Goal: Information Seeking & Learning: Learn about a topic

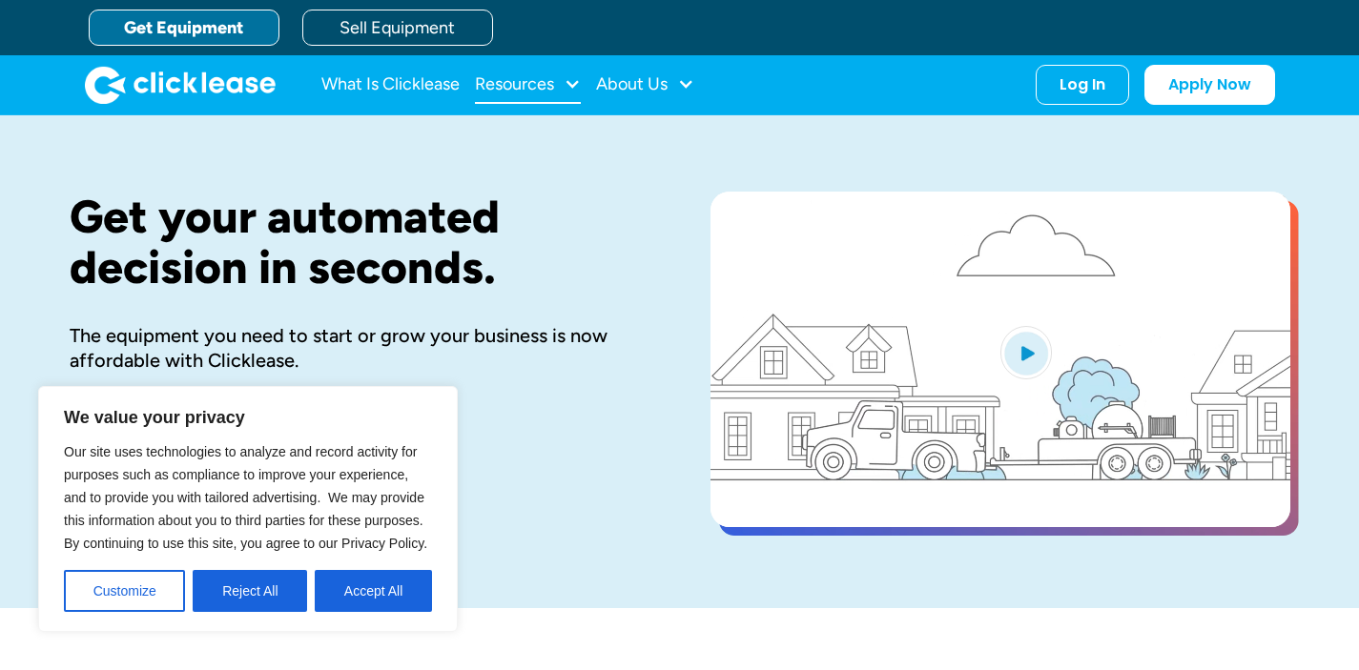
click at [539, 93] on div "Resources" at bounding box center [528, 85] width 106 height 38
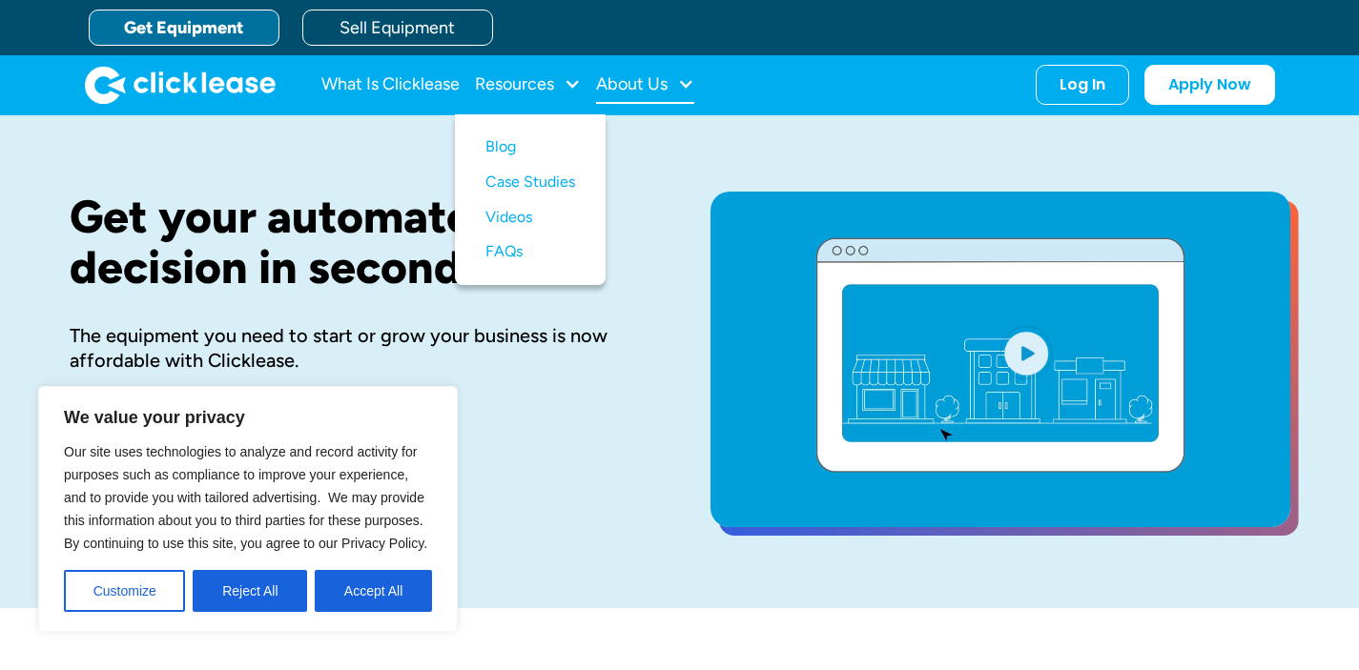
click at [664, 99] on div "About Us" at bounding box center [645, 85] width 98 height 38
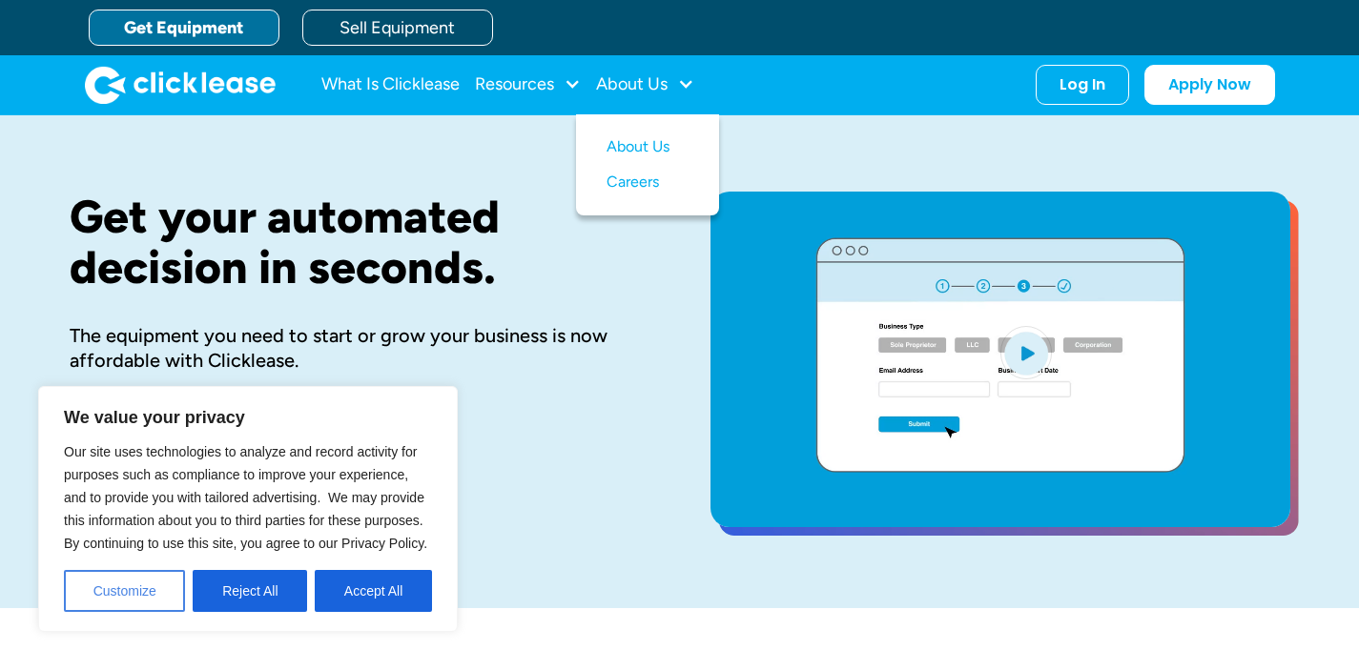
click at [134, 595] on button "Customize" at bounding box center [124, 591] width 121 height 42
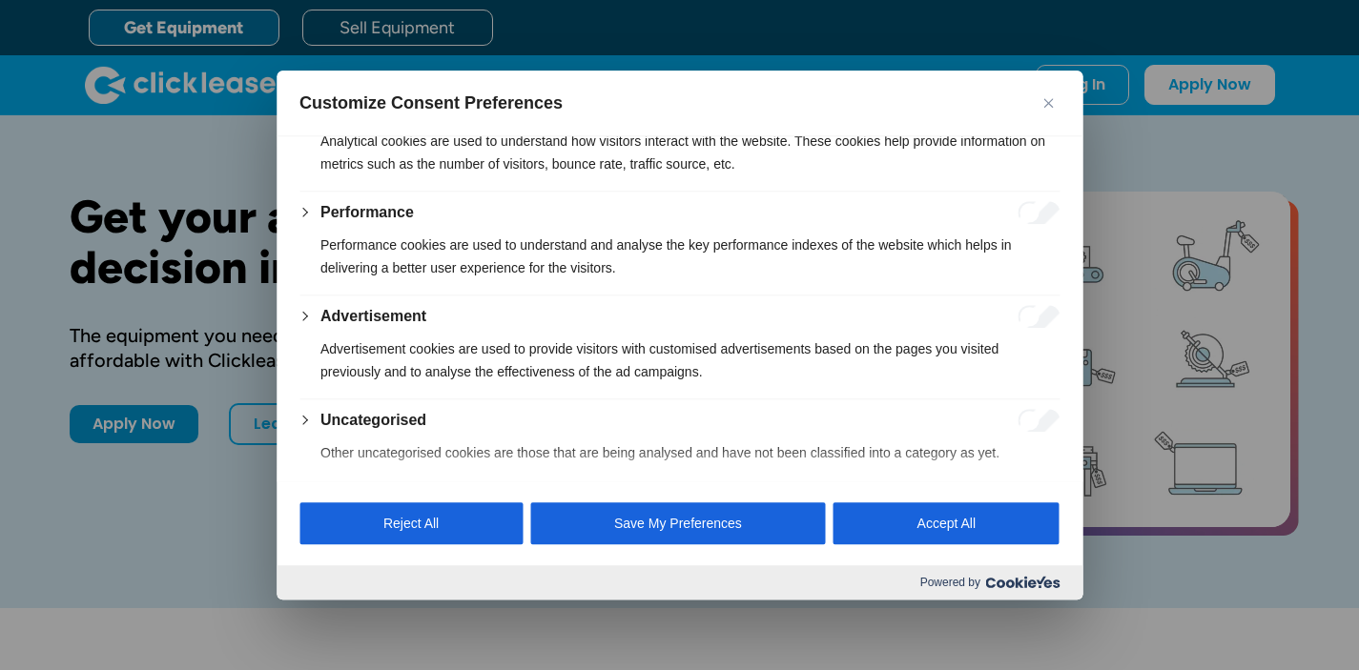
scroll to position [389, 0]
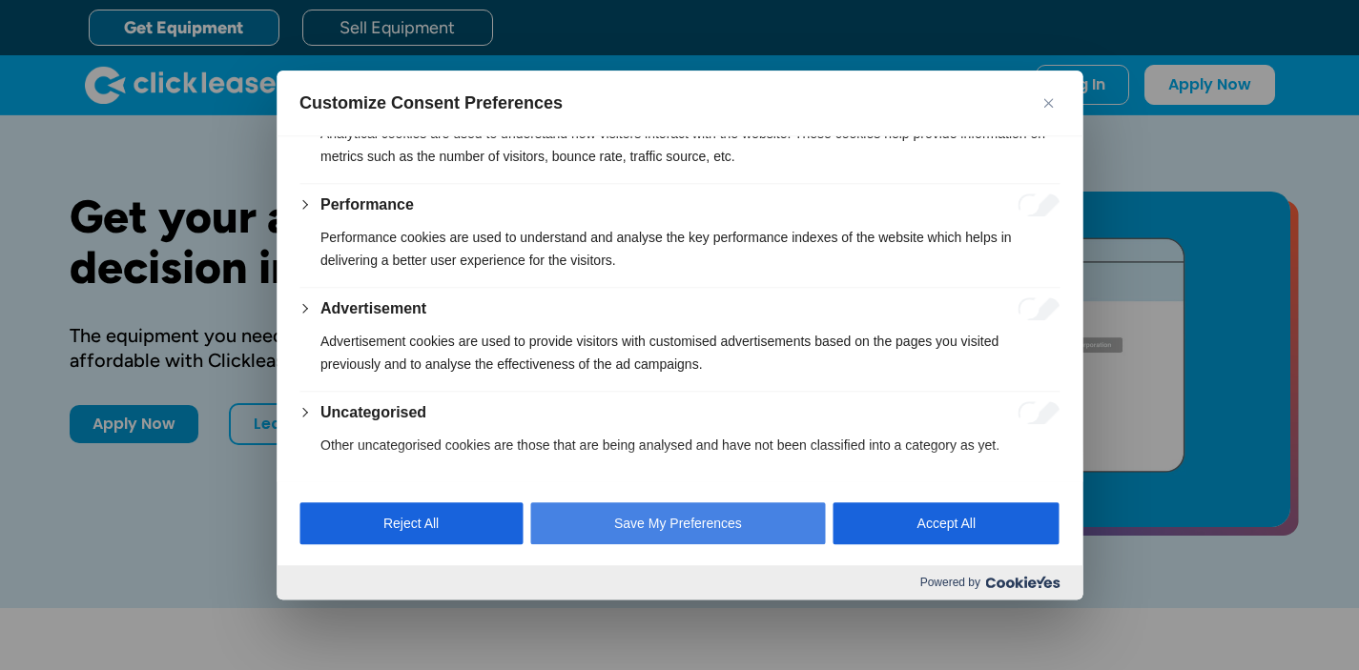
click at [762, 530] on button "Save My Preferences" at bounding box center [678, 524] width 296 height 42
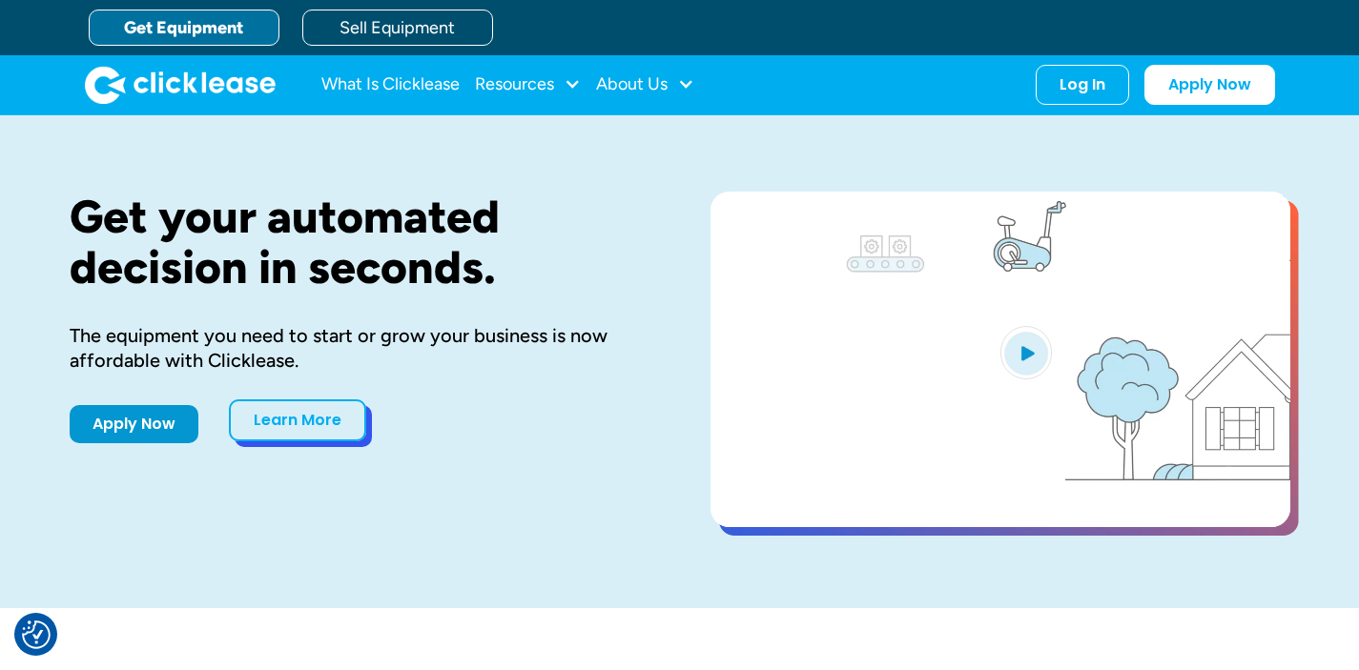
click at [339, 427] on link "Learn More" at bounding box center [297, 421] width 137 height 42
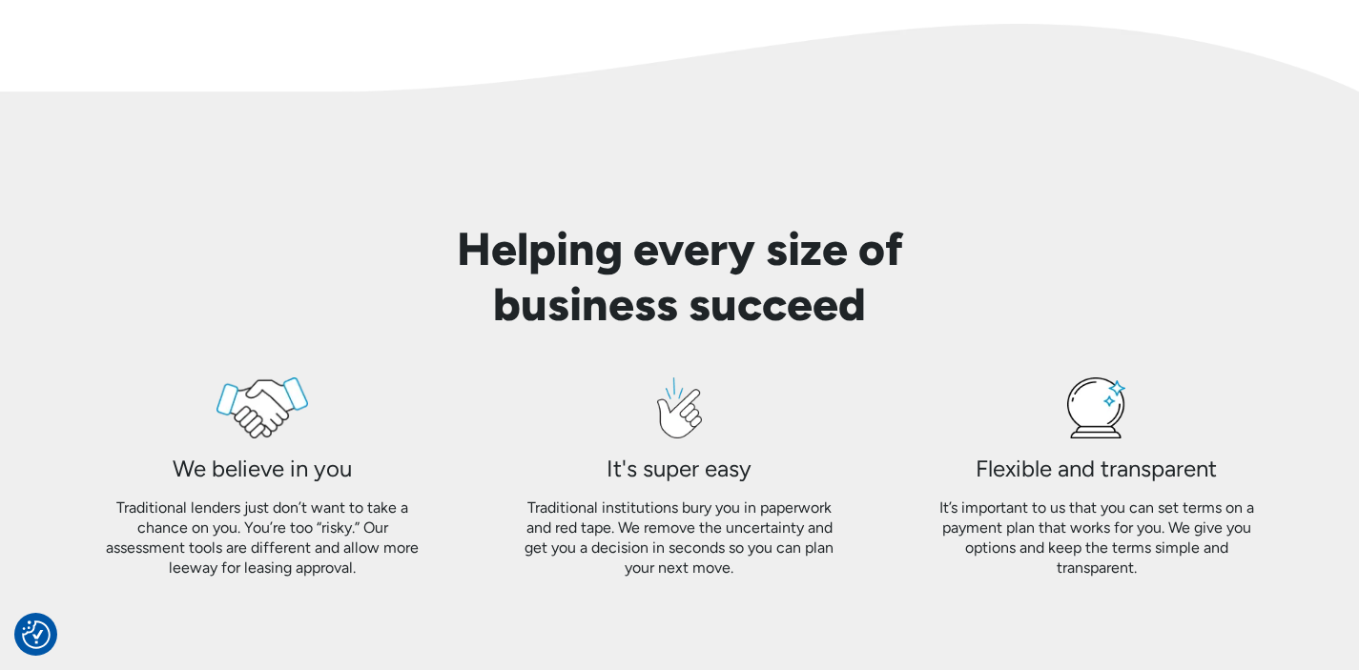
scroll to position [1490, 0]
